Goal: Information Seeking & Learning: Check status

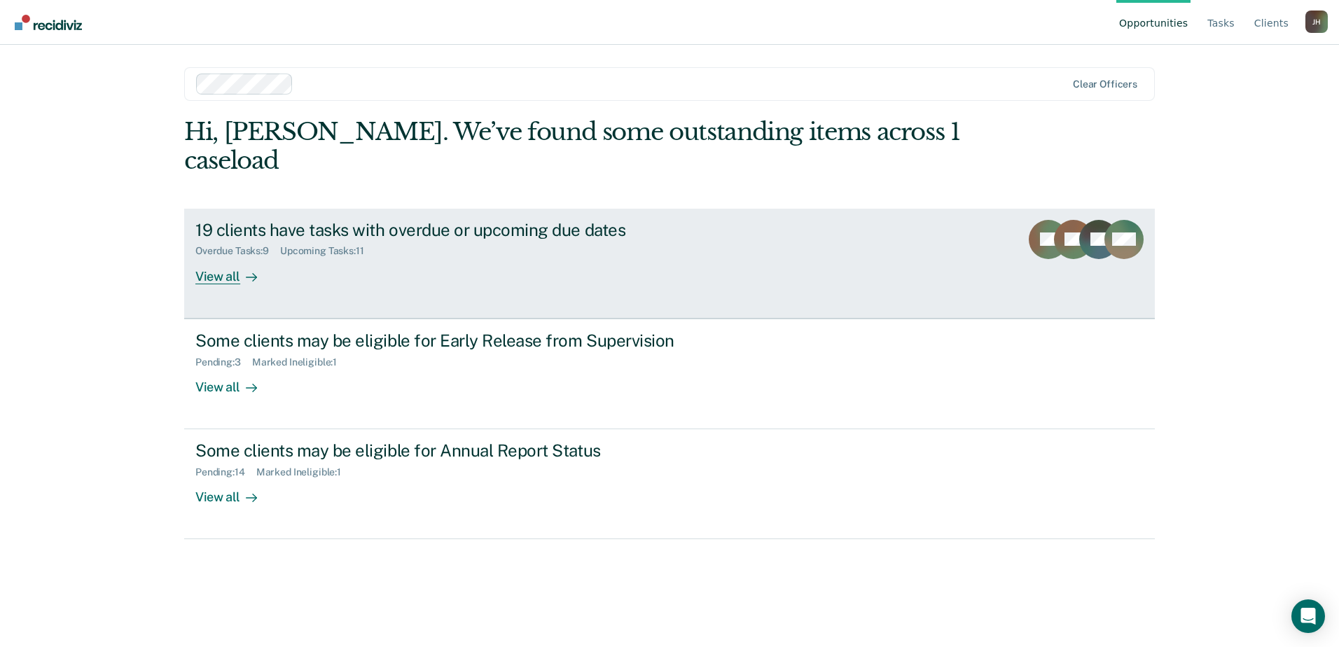
click at [233, 257] on div "View all" at bounding box center [234, 270] width 78 height 27
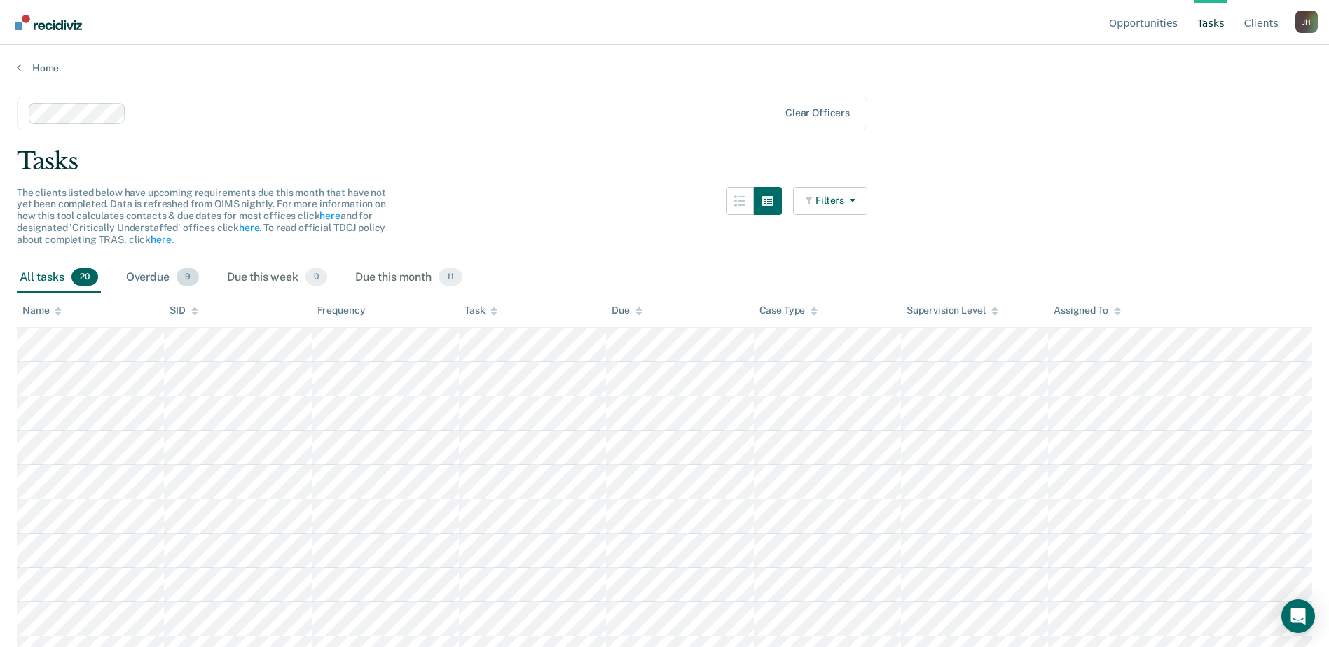
click at [179, 275] on span "9" at bounding box center [188, 277] width 22 height 18
click at [158, 277] on div "Overdue 9" at bounding box center [162, 278] width 78 height 31
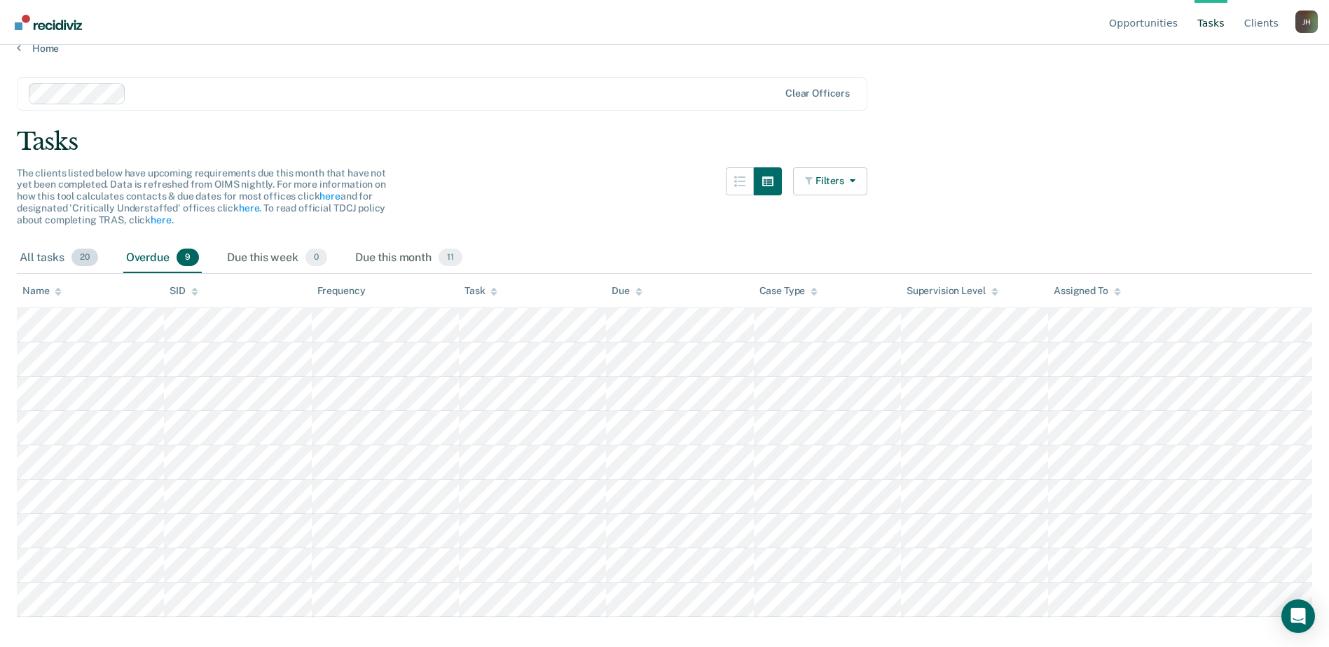
click at [62, 251] on div "All tasks 20" at bounding box center [59, 258] width 84 height 31
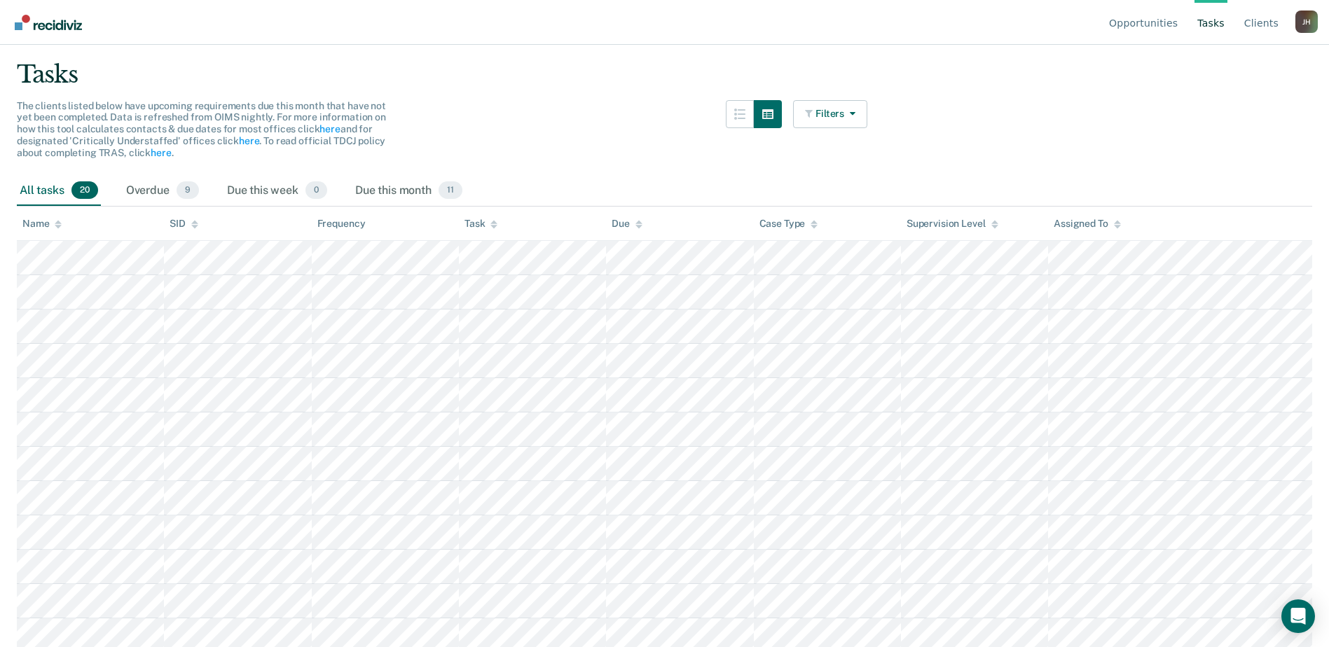
scroll to position [0, 0]
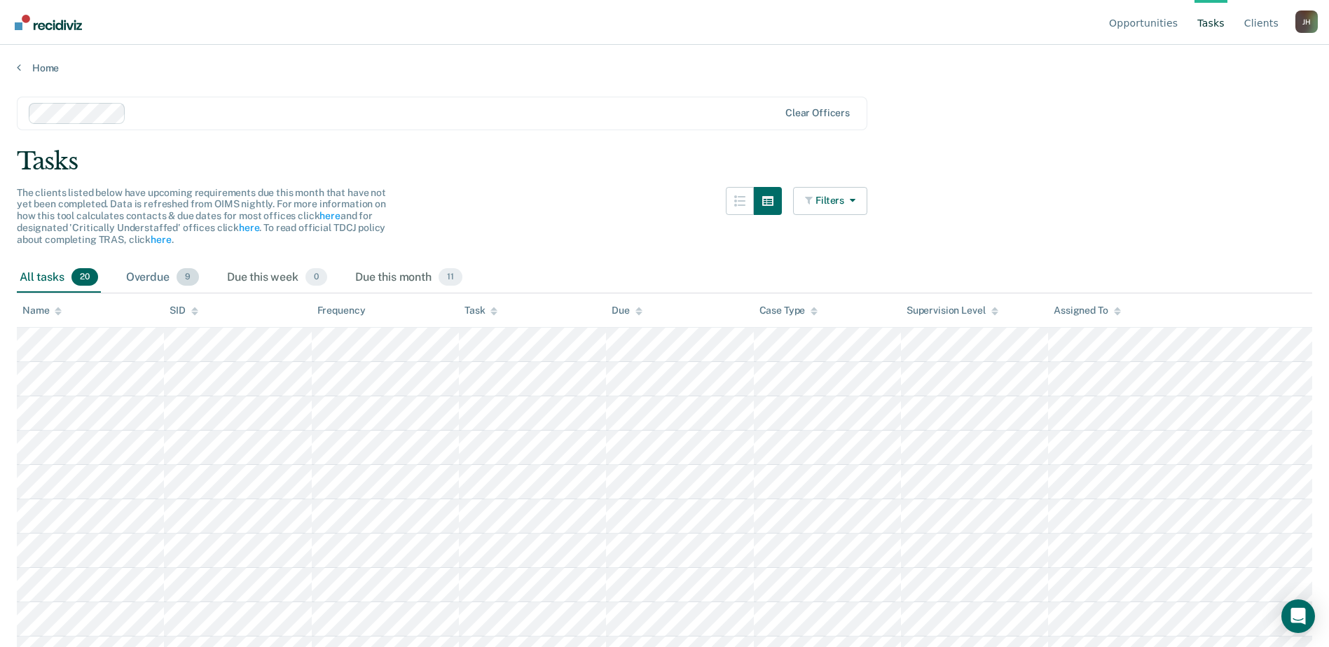
click at [152, 275] on div "Overdue 9" at bounding box center [162, 278] width 78 height 31
click at [36, 60] on div "Home" at bounding box center [664, 59] width 1329 height 29
click at [36, 66] on link "Home" at bounding box center [664, 68] width 1295 height 13
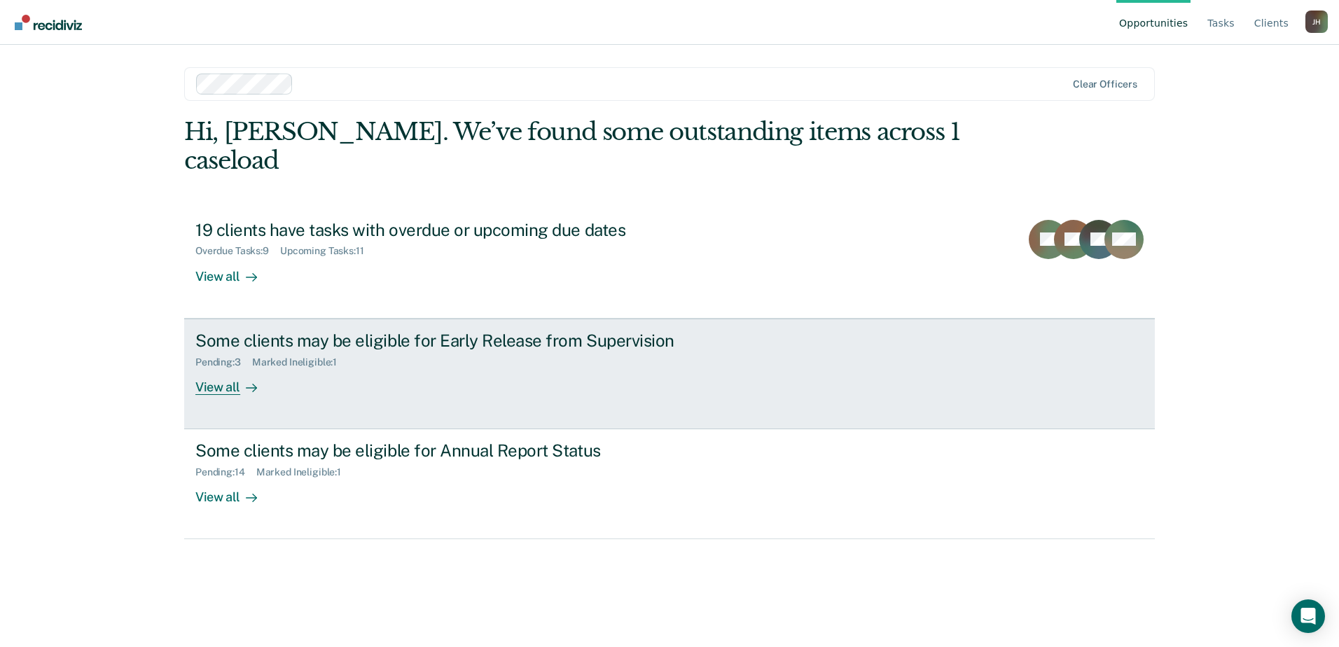
click at [301, 357] on div "Marked Ineligible : 1" at bounding box center [300, 363] width 96 height 12
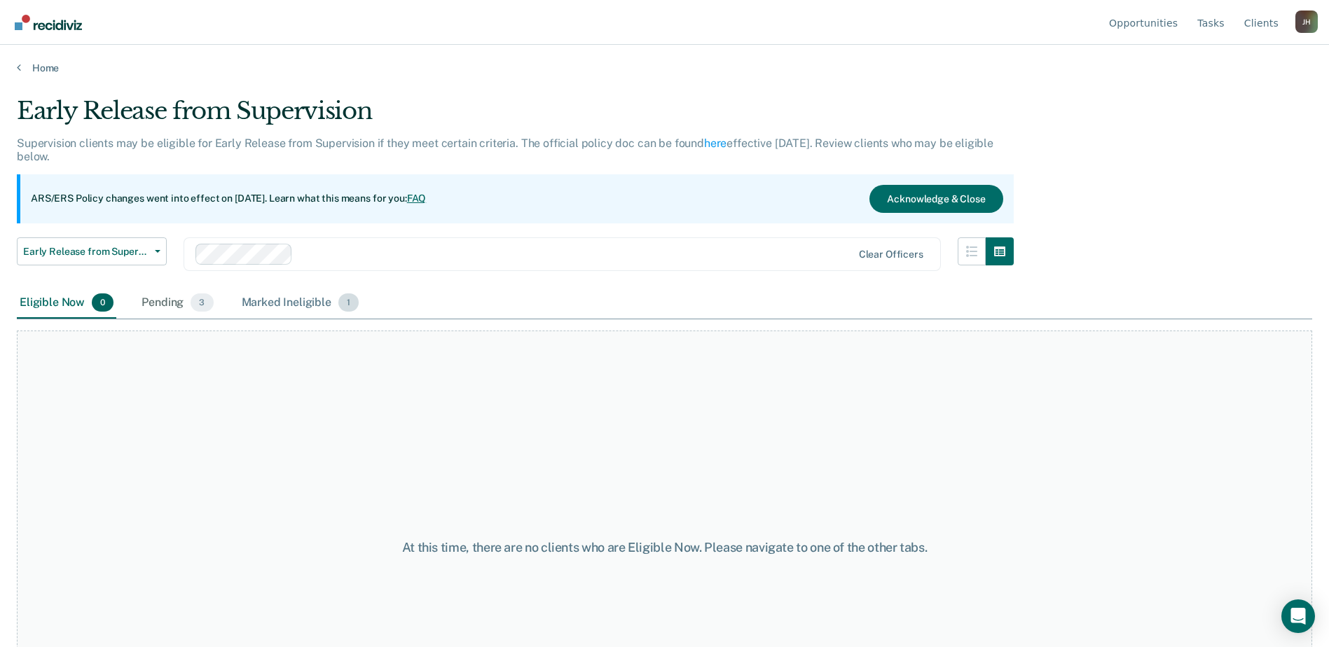
click at [261, 303] on div "Marked Ineligible 1" at bounding box center [300, 303] width 123 height 31
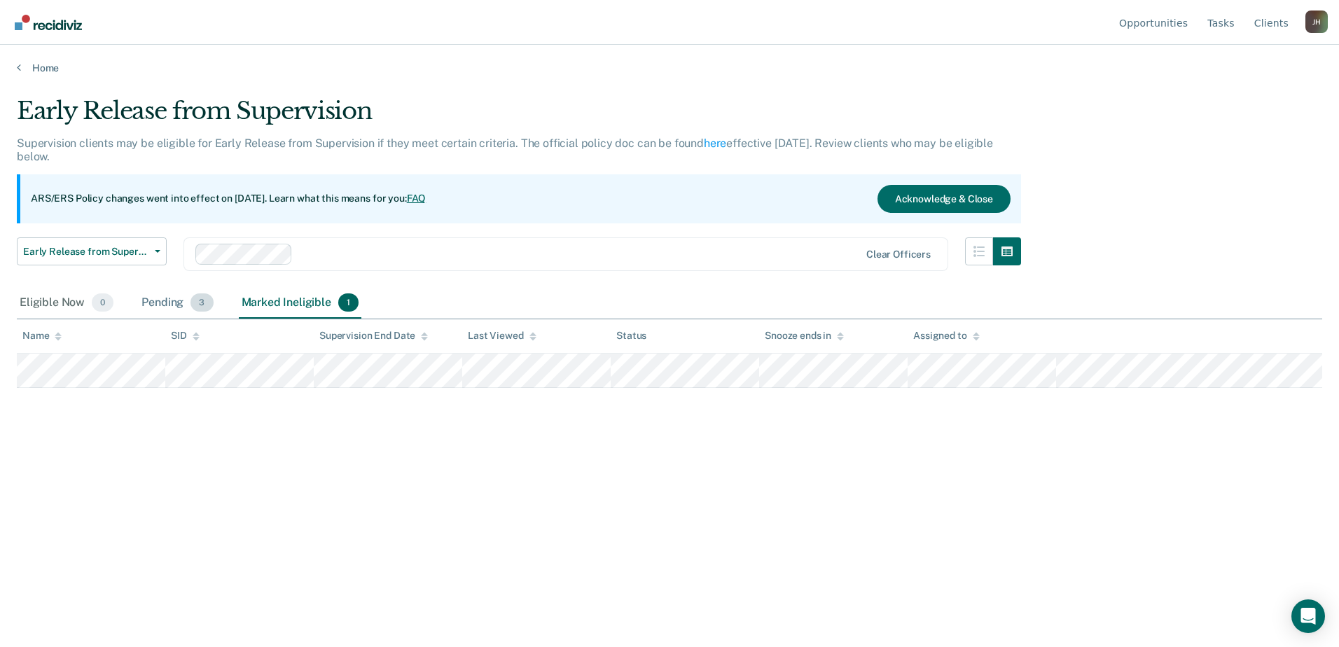
click at [178, 310] on div "Pending 3" at bounding box center [177, 303] width 77 height 31
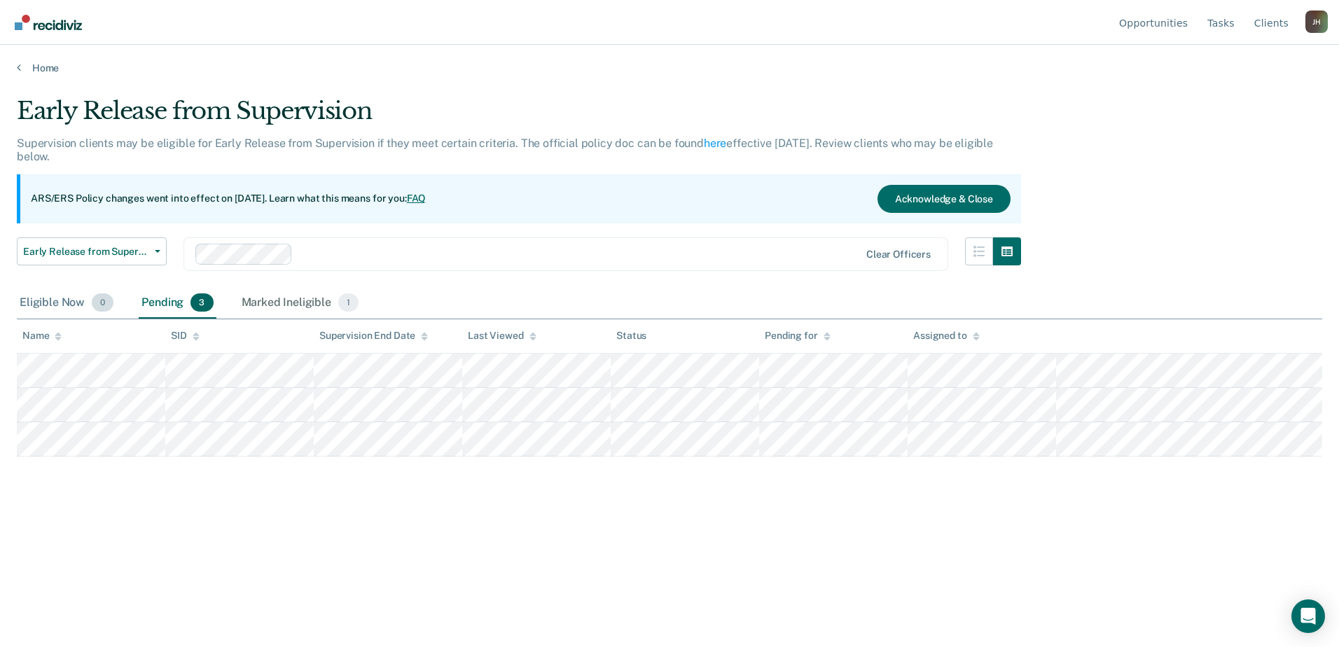
click at [87, 305] on div "Eligible Now 0" at bounding box center [66, 303] width 99 height 31
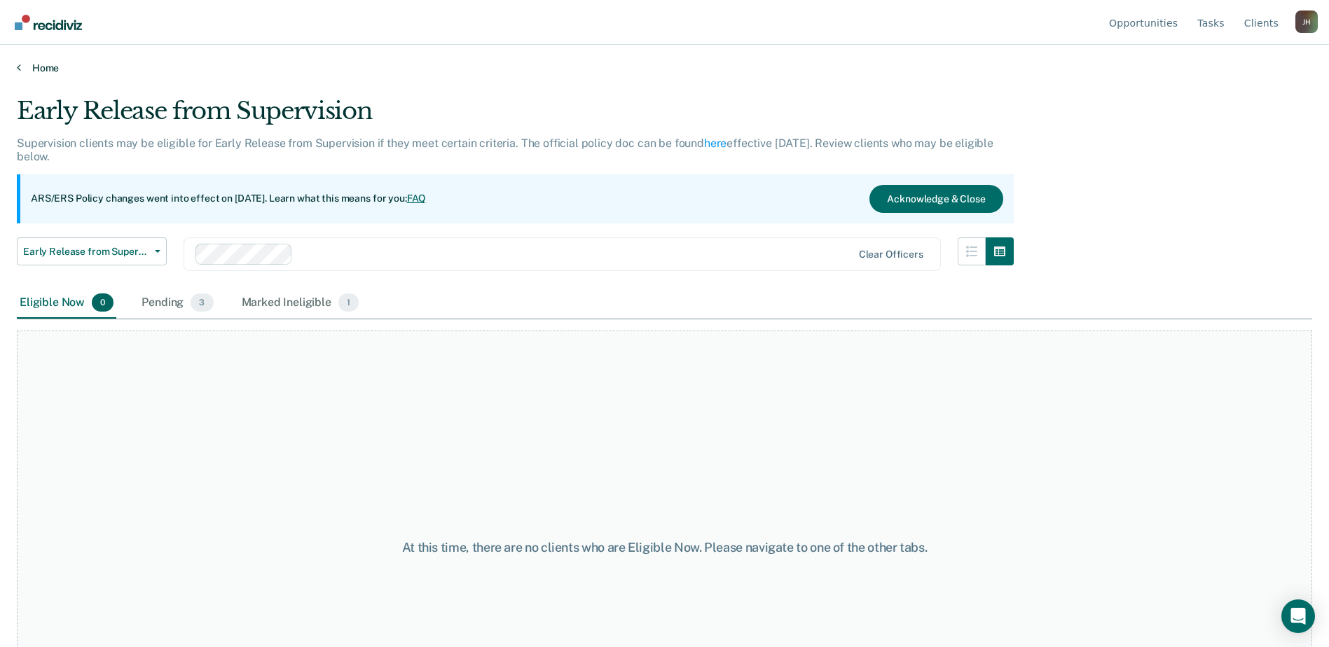
click at [53, 63] on link "Home" at bounding box center [664, 68] width 1295 height 13
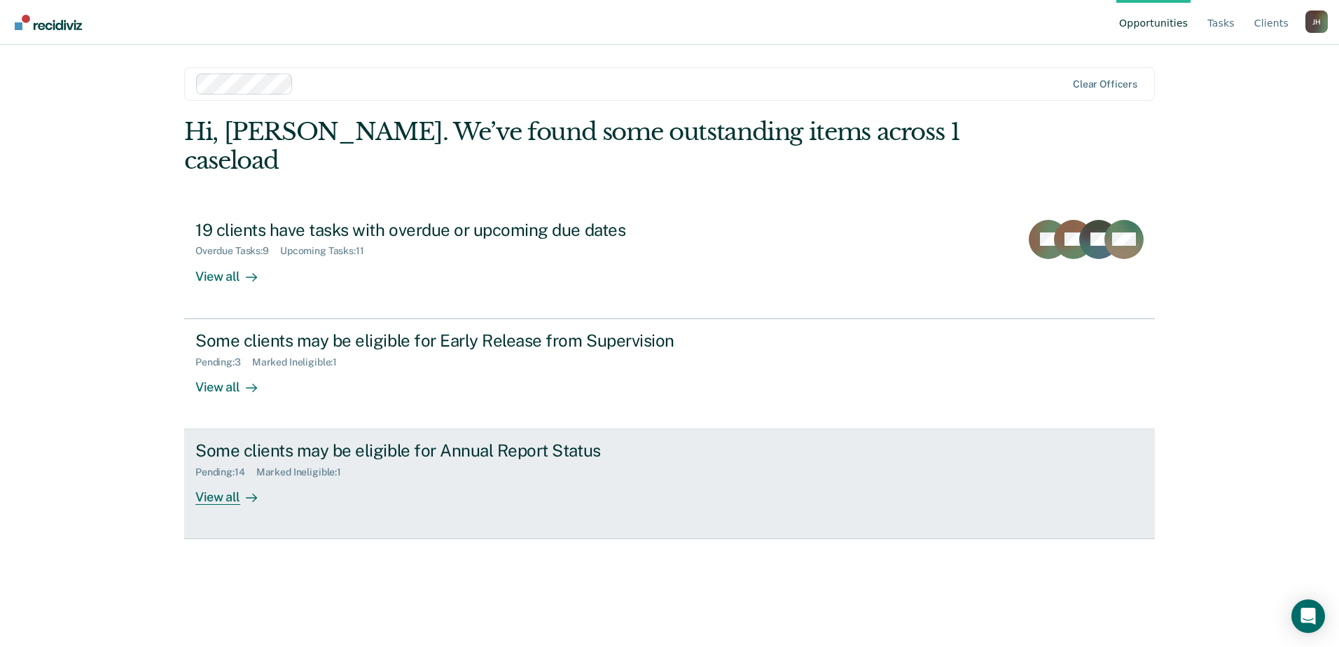
click at [245, 441] on div "Some clients may be eligible for Annual Report Status Pending : 14 Marked Ineli…" at bounding box center [457, 473] width 525 height 64
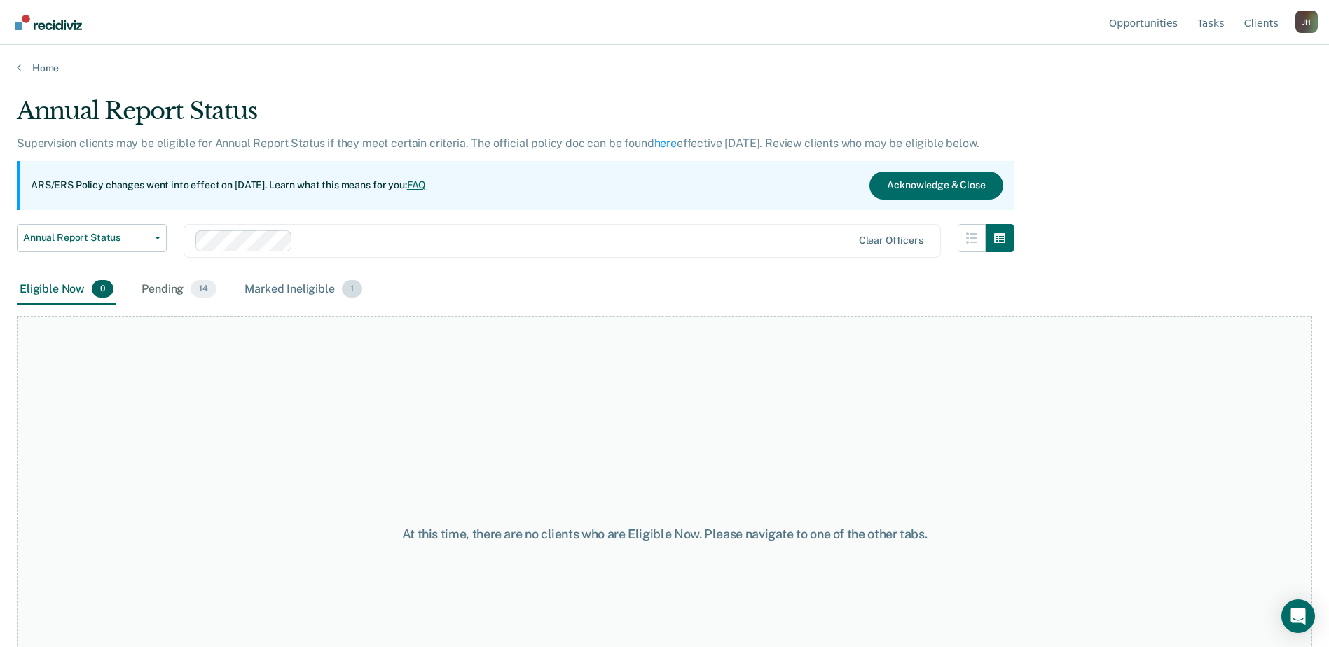
click at [277, 297] on div "Marked Ineligible 1" at bounding box center [303, 290] width 123 height 31
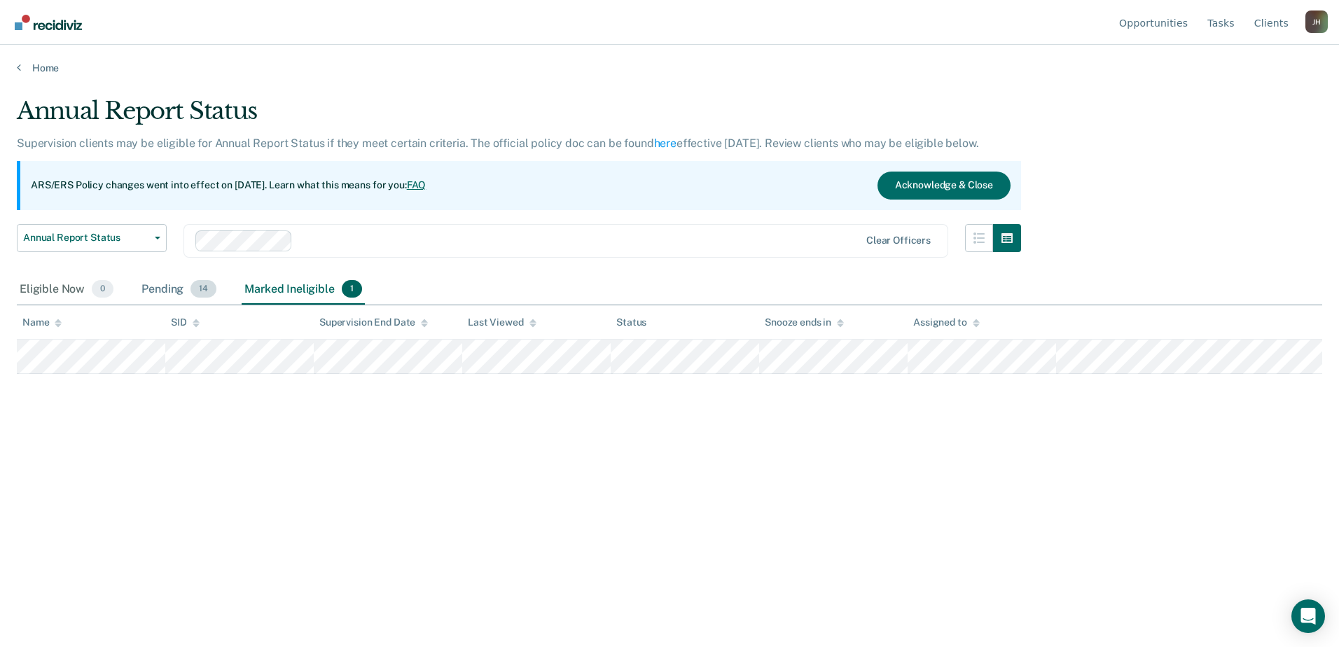
click at [189, 288] on div "Pending 14" at bounding box center [179, 290] width 81 height 31
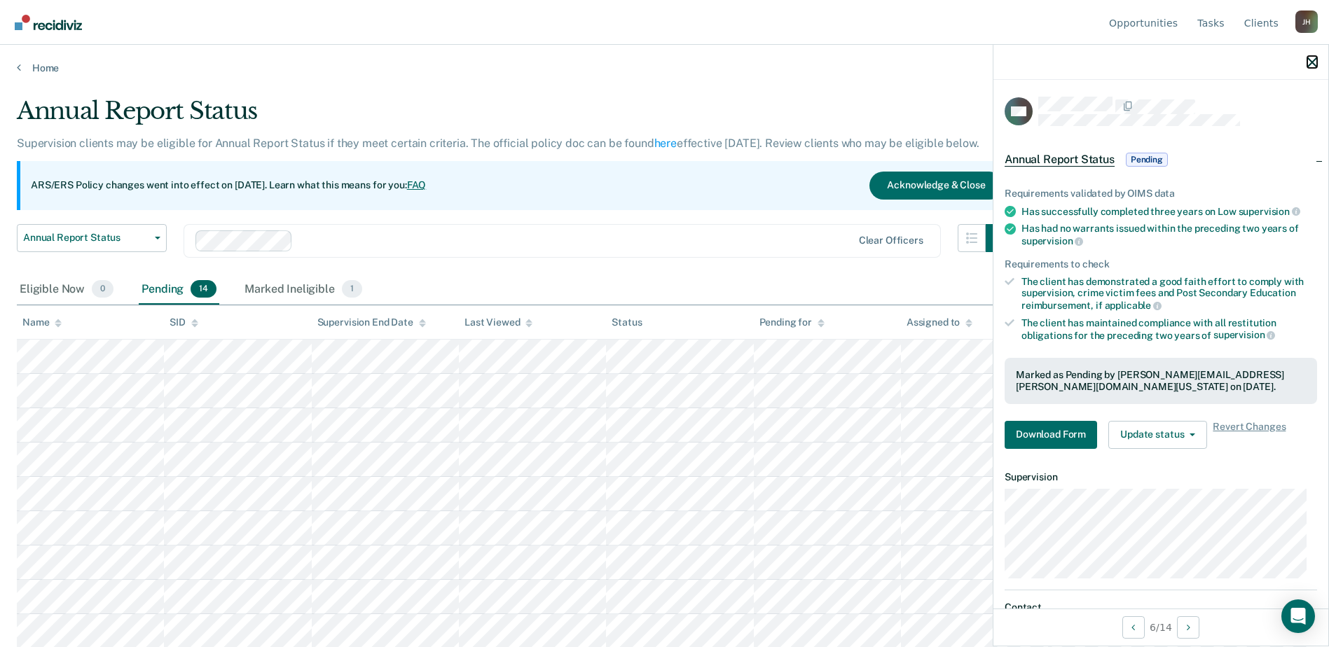
click at [1313, 60] on icon "button" at bounding box center [1312, 62] width 10 height 10
